Goal: Navigation & Orientation: Find specific page/section

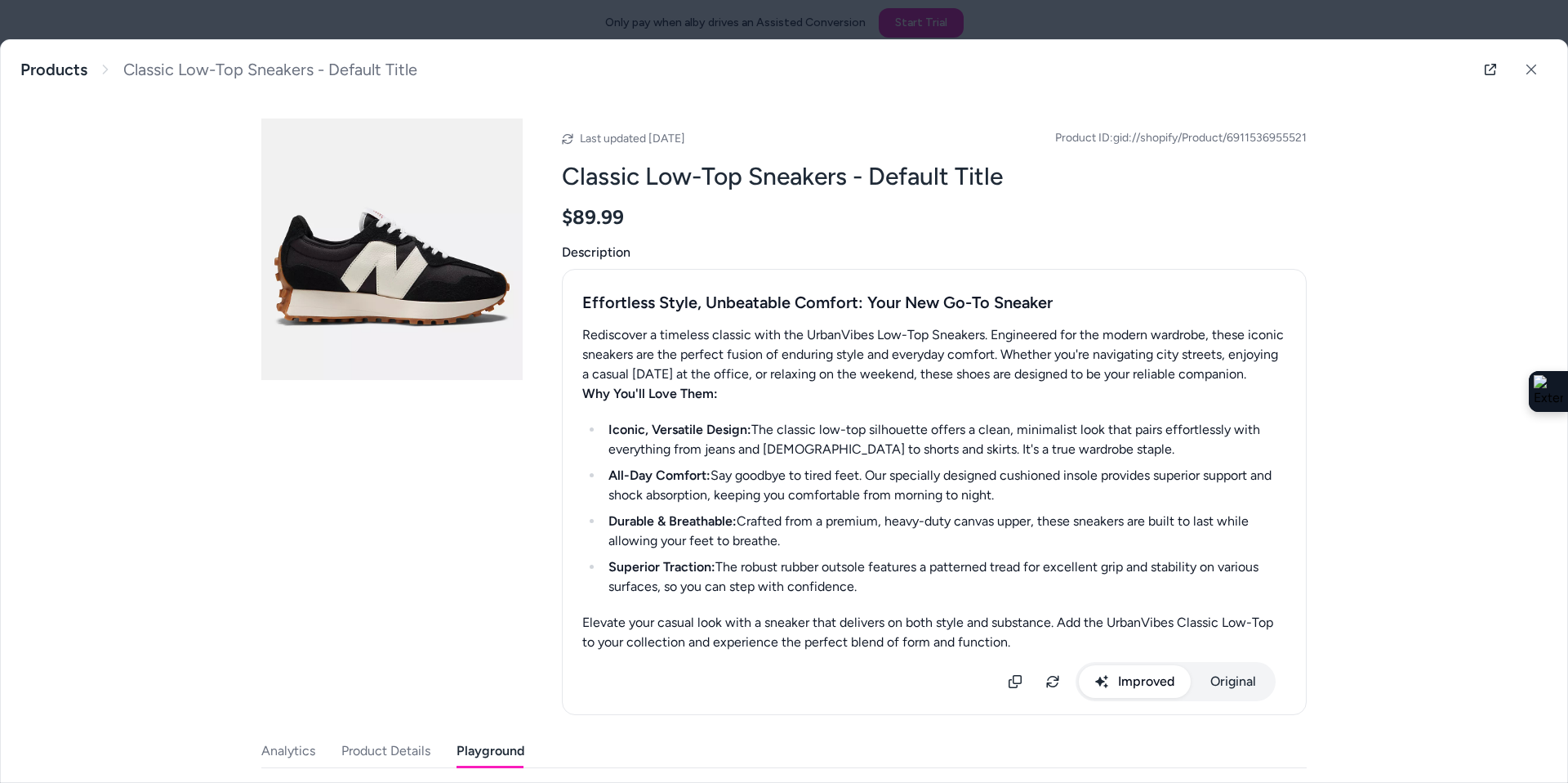
scroll to position [462, 0]
click at [37, 72] on link "Products" at bounding box center [53, 69] width 67 height 20
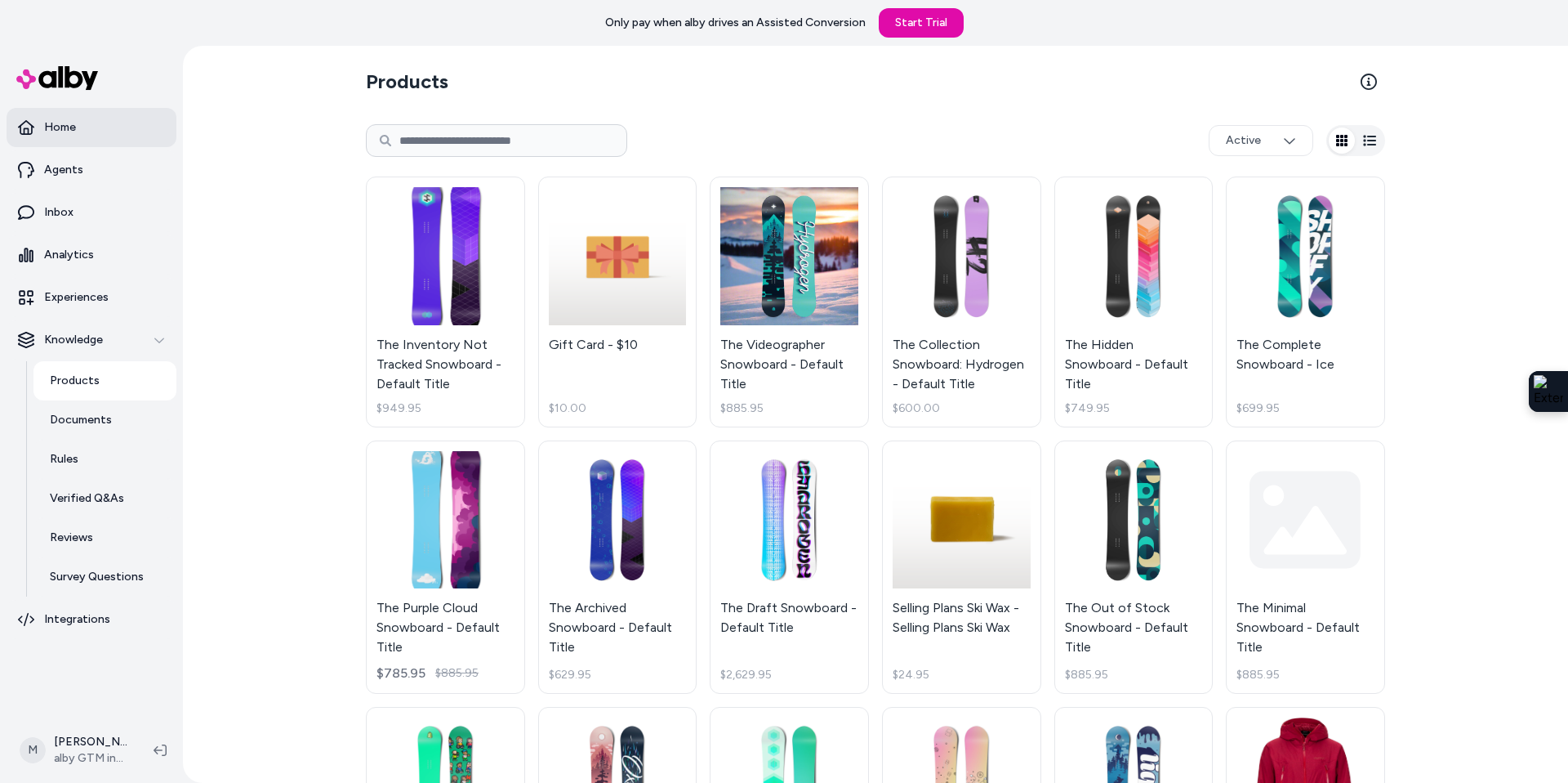
click at [77, 122] on link "Home" at bounding box center [91, 127] width 170 height 39
